Goal: Transaction & Acquisition: Purchase product/service

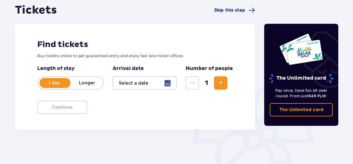
scroll to position [83, 0]
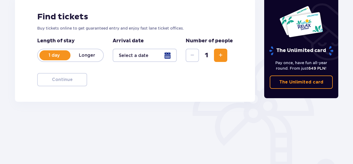
click at [84, 57] on p "Longer" at bounding box center [86, 55] width 33 height 6
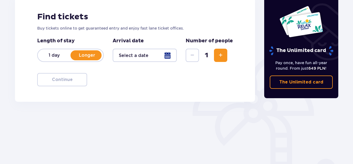
click at [53, 54] on p "1 day" at bounding box center [54, 55] width 33 height 6
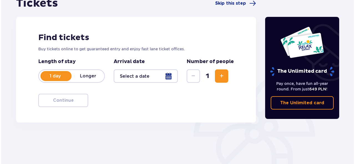
scroll to position [111, 0]
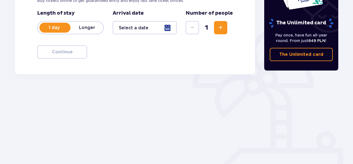
click at [93, 31] on div "1 day Longer" at bounding box center [70, 27] width 67 height 13
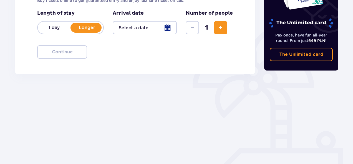
click at [163, 29] on div at bounding box center [145, 27] width 64 height 13
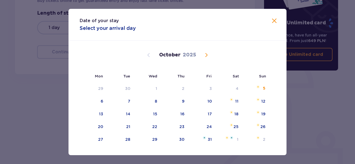
click at [206, 55] on span "Next month" at bounding box center [206, 55] width 7 height 7
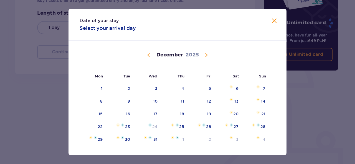
click at [207, 55] on span "Next month" at bounding box center [206, 55] width 7 height 7
click at [146, 58] on span "Previous month" at bounding box center [148, 55] width 7 height 7
click at [99, 126] on div "22" at bounding box center [100, 127] width 5 height 6
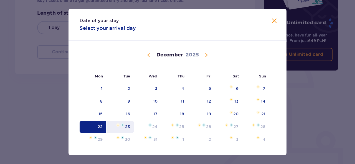
click at [109, 127] on div "23" at bounding box center [119, 127] width 27 height 12
type input "22.12.25 - 23.12.25"
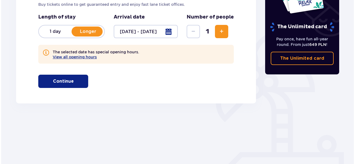
scroll to position [90, 0]
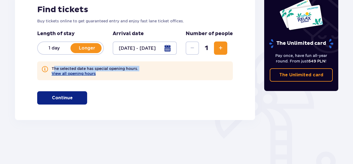
drag, startPoint x: 54, startPoint y: 70, endPoint x: 96, endPoint y: 72, distance: 41.6
click at [96, 72] on p "The selected date has special opening hours.  View all opening hours" at bounding box center [95, 71] width 86 height 10
drag, startPoint x: 101, startPoint y: 75, endPoint x: 88, endPoint y: 74, distance: 13.0
click at [101, 75] on p "The selected date has special opening hours.  View all opening hours" at bounding box center [95, 71] width 86 height 10
click at [80, 73] on button "View all opening hours" at bounding box center [74, 74] width 44 height 4
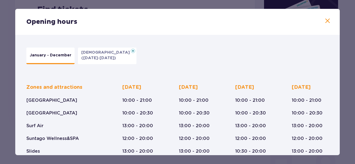
click at [86, 57] on p "(Jan 5-6, 2026)" at bounding box center [98, 58] width 35 height 6
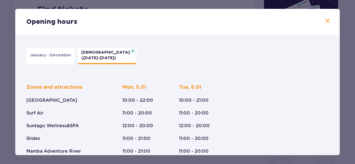
click at [58, 51] on button "January - December" at bounding box center [50, 56] width 48 height 17
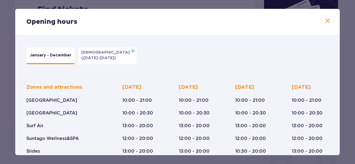
click at [329, 19] on span at bounding box center [327, 21] width 7 height 7
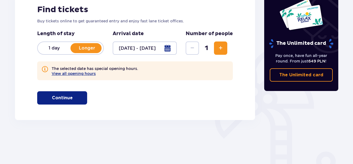
click at [105, 99] on div "Find tickets Buy tickets online to get guaranteed entry and enjoy fast lane tic…" at bounding box center [135, 54] width 240 height 131
click at [221, 46] on span "Increase" at bounding box center [220, 48] width 7 height 7
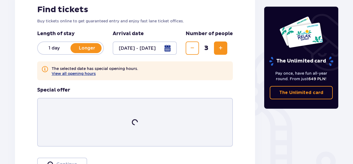
click at [221, 46] on span "Increase" at bounding box center [220, 48] width 7 height 7
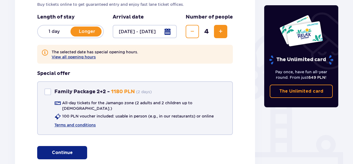
scroll to position [147, 0]
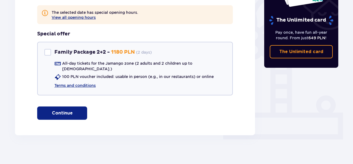
click at [76, 111] on span "button" at bounding box center [73, 113] width 7 height 7
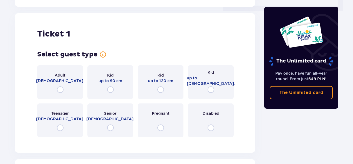
scroll to position [278, 0]
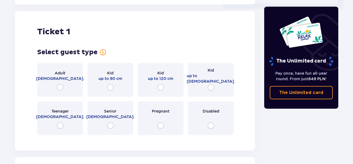
click at [63, 86] on div "Adult 18 - 65 y.o." at bounding box center [60, 80] width 46 height 34
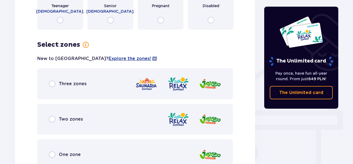
scroll to position [385, 0]
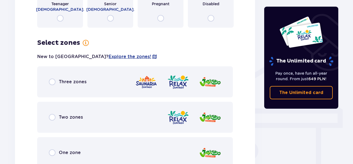
click at [58, 80] on div "Three zones" at bounding box center [68, 82] width 38 height 7
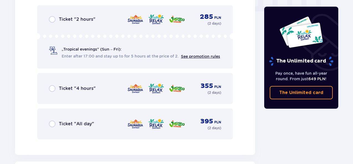
scroll to position [609, 0]
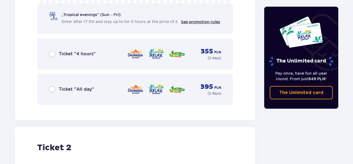
click at [67, 92] on div "Ticket "All day" 395 PLN ( 2 days )" at bounding box center [135, 89] width 172 height 13
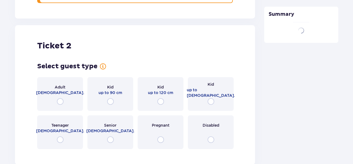
scroll to position [726, 0]
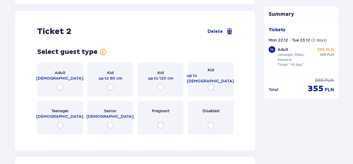
click at [62, 84] on input "radio" at bounding box center [60, 87] width 7 height 7
radio input "true"
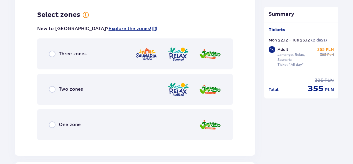
click at [73, 56] on div "Three zones" at bounding box center [134, 54] width 195 height 31
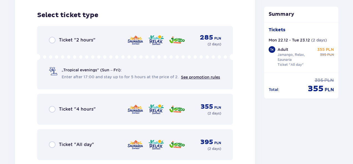
scroll to position [1002, 0]
click at [84, 146] on div "Ticket "All day" 395 PLN ( 2 days )" at bounding box center [135, 144] width 172 height 13
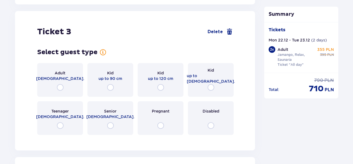
click at [63, 78] on div "Adult 18 - 65 y.o." at bounding box center [60, 80] width 46 height 34
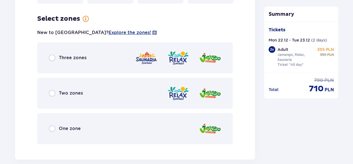
scroll to position [1308, 0]
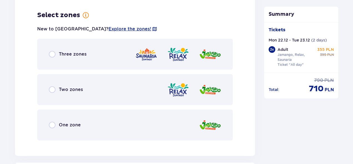
click at [81, 45] on div "Three zones" at bounding box center [134, 54] width 195 height 31
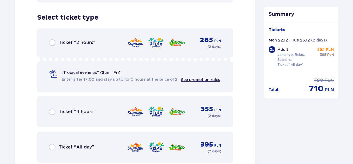
scroll to position [1449, 0]
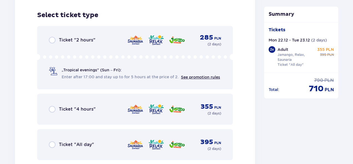
click at [75, 142] on span "Ticket "All day"" at bounding box center [76, 145] width 35 height 6
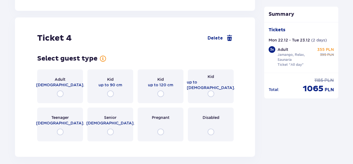
scroll to position [1621, 0]
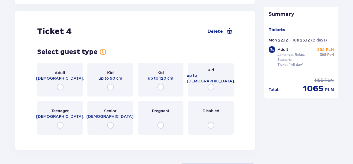
click at [63, 114] on span "16 - 18 y.o." at bounding box center [60, 117] width 48 height 6
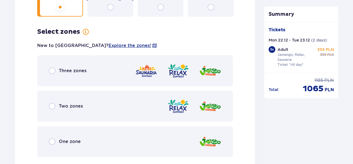
scroll to position [1756, 0]
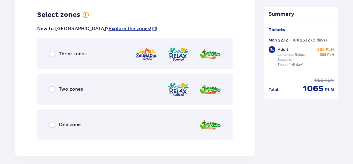
click at [90, 50] on div "Three zones" at bounding box center [134, 54] width 195 height 31
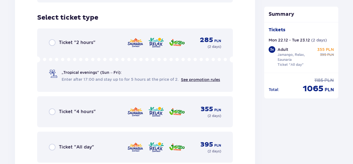
scroll to position [1897, 0]
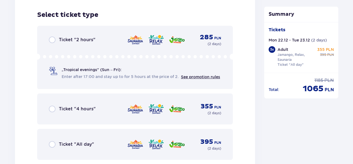
click at [83, 149] on div "Ticket "All day" 395 PLN ( 2 days )" at bounding box center [134, 144] width 195 height 31
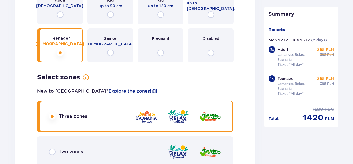
scroll to position [1688, 0]
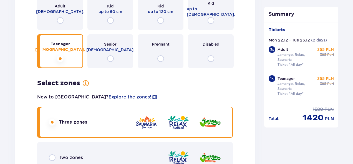
click at [59, 17] on input "radio" at bounding box center [60, 20] width 7 height 7
radio input "true"
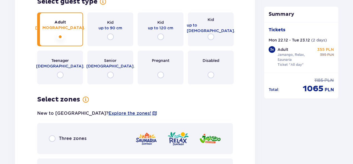
scroll to position [1701, 0]
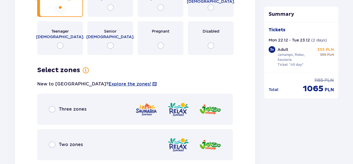
click at [53, 106] on input "radio" at bounding box center [52, 109] width 7 height 7
radio input "true"
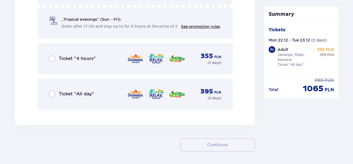
scroll to position [1952, 0]
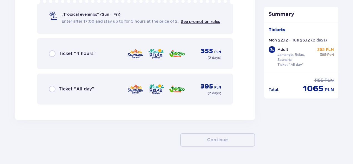
click at [53, 86] on input "radio" at bounding box center [52, 89] width 7 height 7
radio input "true"
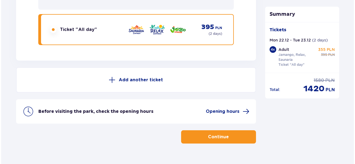
scroll to position [2020, 0]
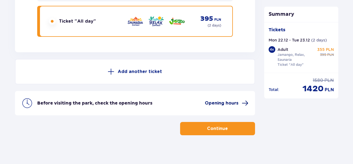
click at [245, 100] on span at bounding box center [244, 103] width 7 height 7
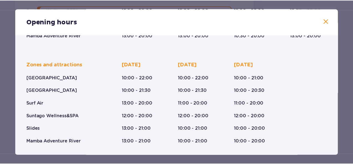
scroll to position [129, 0]
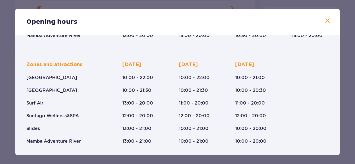
click at [325, 22] on span at bounding box center [327, 21] width 7 height 7
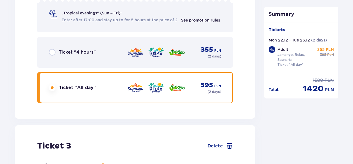
scroll to position [1023, 0]
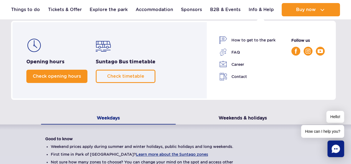
click at [70, 76] on span "Check opening hours" at bounding box center [57, 76] width 48 height 5
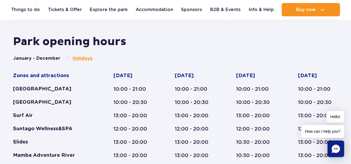
click at [80, 58] on span "Holidays" at bounding box center [83, 58] width 20 height 6
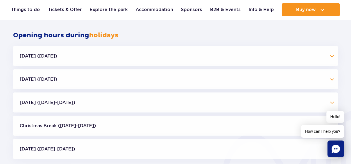
scroll to position [530, 0]
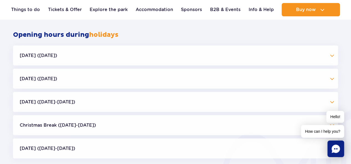
click at [65, 123] on button "Christmas Break (23.12-01.01.26)" at bounding box center [175, 126] width 325 height 20
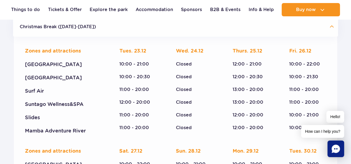
scroll to position [641, 0]
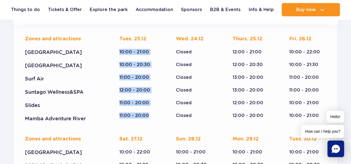
drag, startPoint x: 117, startPoint y: 50, endPoint x: 148, endPoint y: 118, distance: 74.2
click at [148, 118] on div "Zones and attractions Suntago Water Park Crocodile Island Surf Air Suntago Well…" at bounding box center [175, 79] width 301 height 86
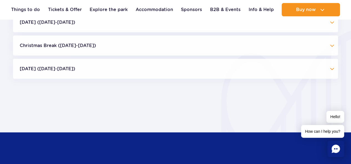
scroll to position [558, 0]
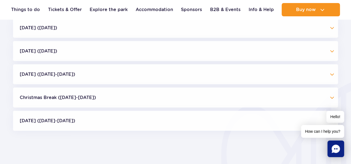
click at [77, 98] on button "Christmas Break (23.12-01.01.26)" at bounding box center [175, 98] width 325 height 20
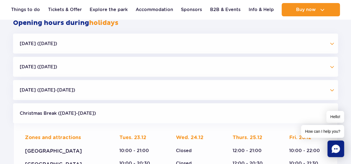
scroll to position [530, 0]
